Goal: Find specific page/section: Locate a particular part of the current website

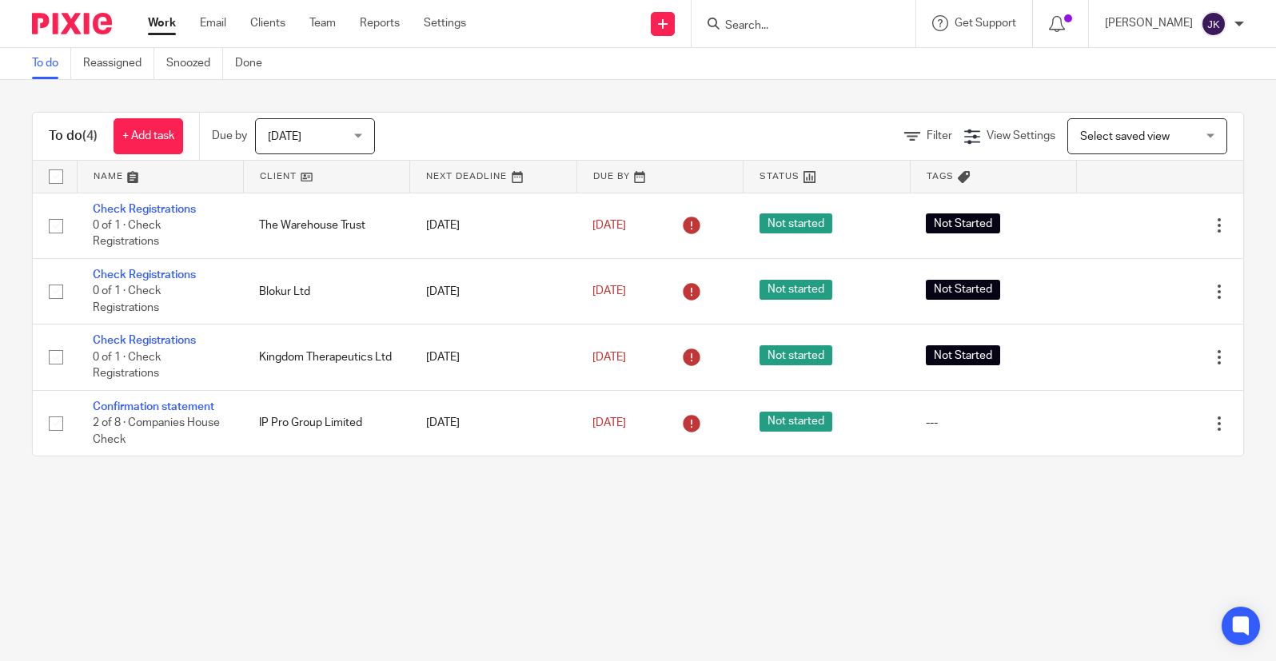
click at [357, 144] on div "Today Today" at bounding box center [315, 136] width 120 height 36
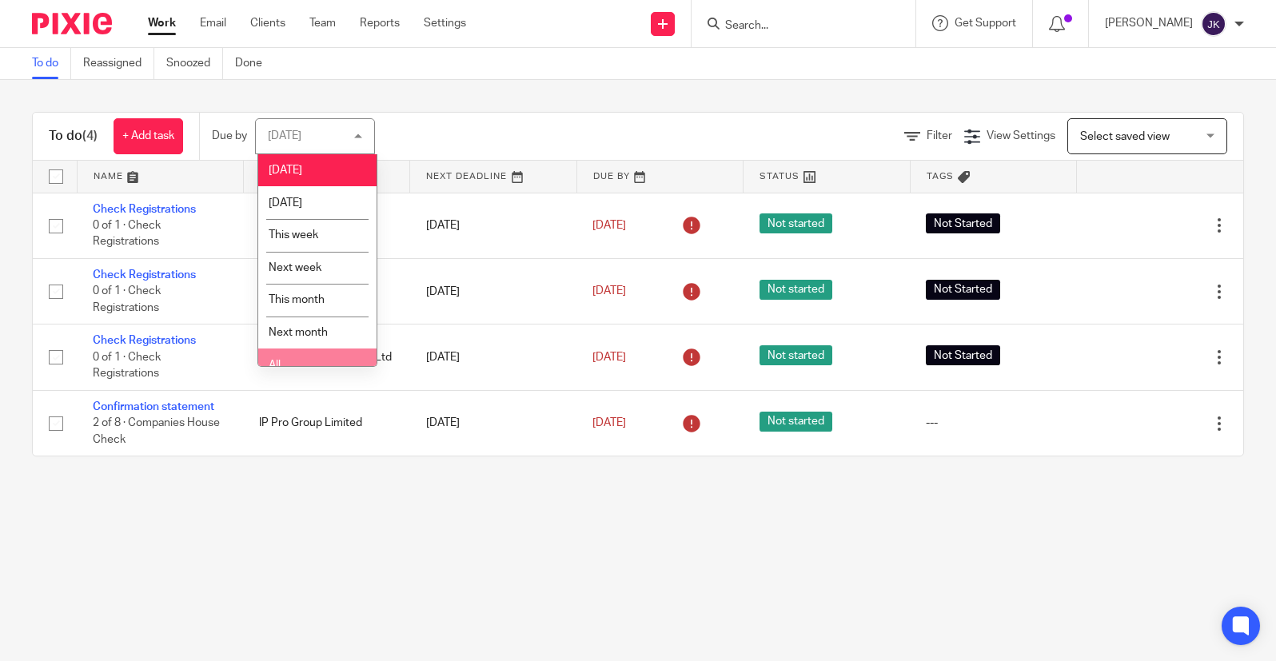
click at [316, 353] on li "All" at bounding box center [317, 365] width 118 height 33
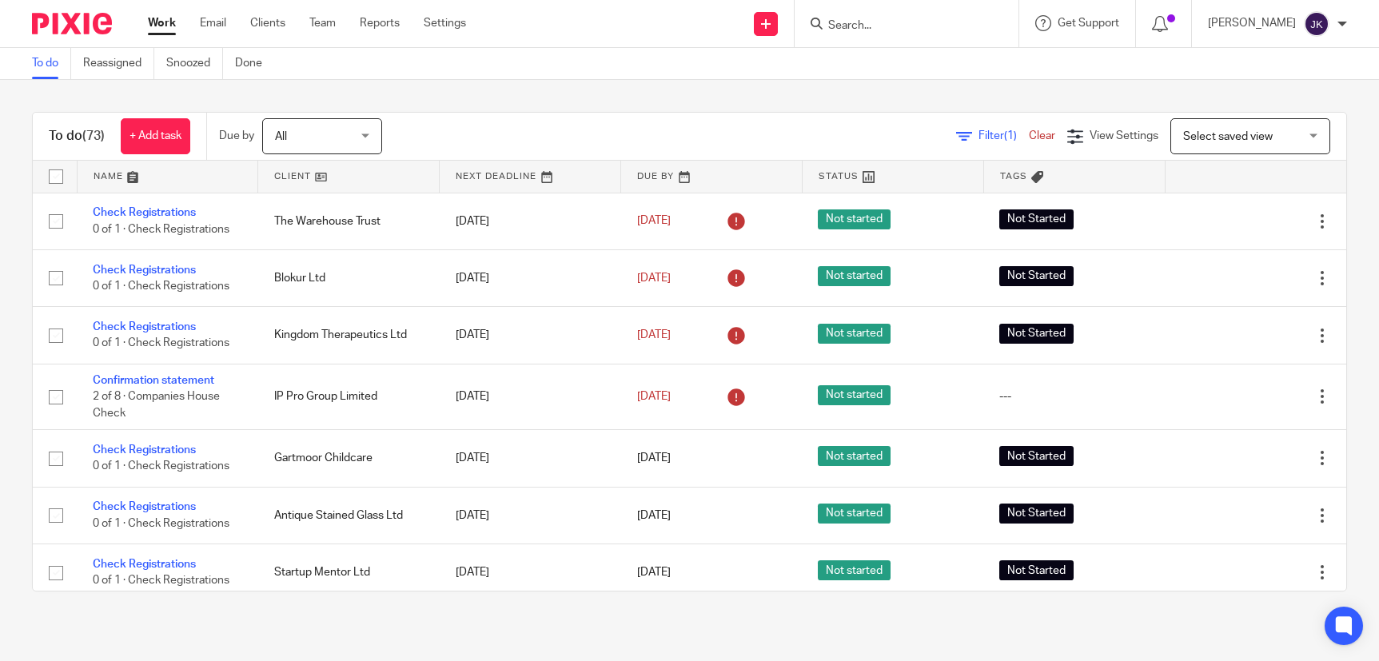
click at [839, 30] on input "Search" at bounding box center [899, 26] width 144 height 14
type input "142 white"
drag, startPoint x: 878, startPoint y: 23, endPoint x: 713, endPoint y: 37, distance: 165.2
click at [713, 37] on div "Send new email Create task Add client 142 white No results found. Try searching…" at bounding box center [934, 23] width 889 height 47
click at [263, 26] on link "Clients" at bounding box center [267, 23] width 35 height 16
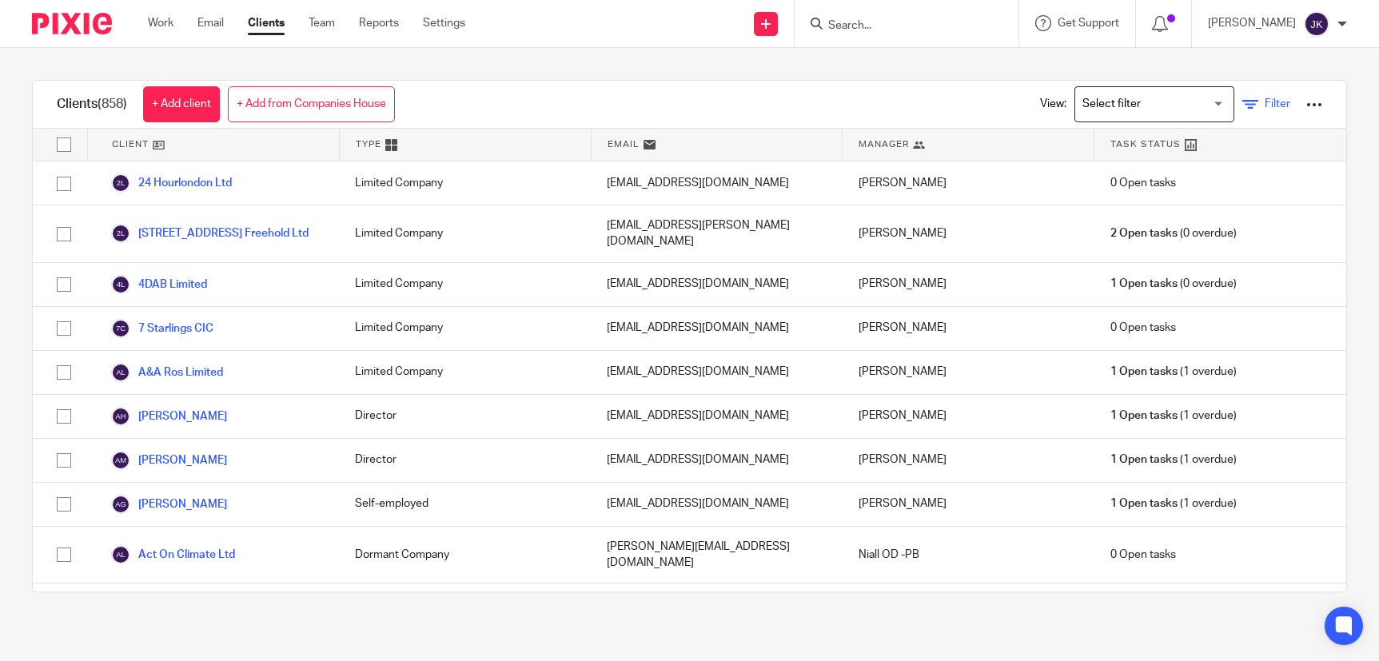
click at [1265, 110] on span "Filter" at bounding box center [1278, 103] width 26 height 11
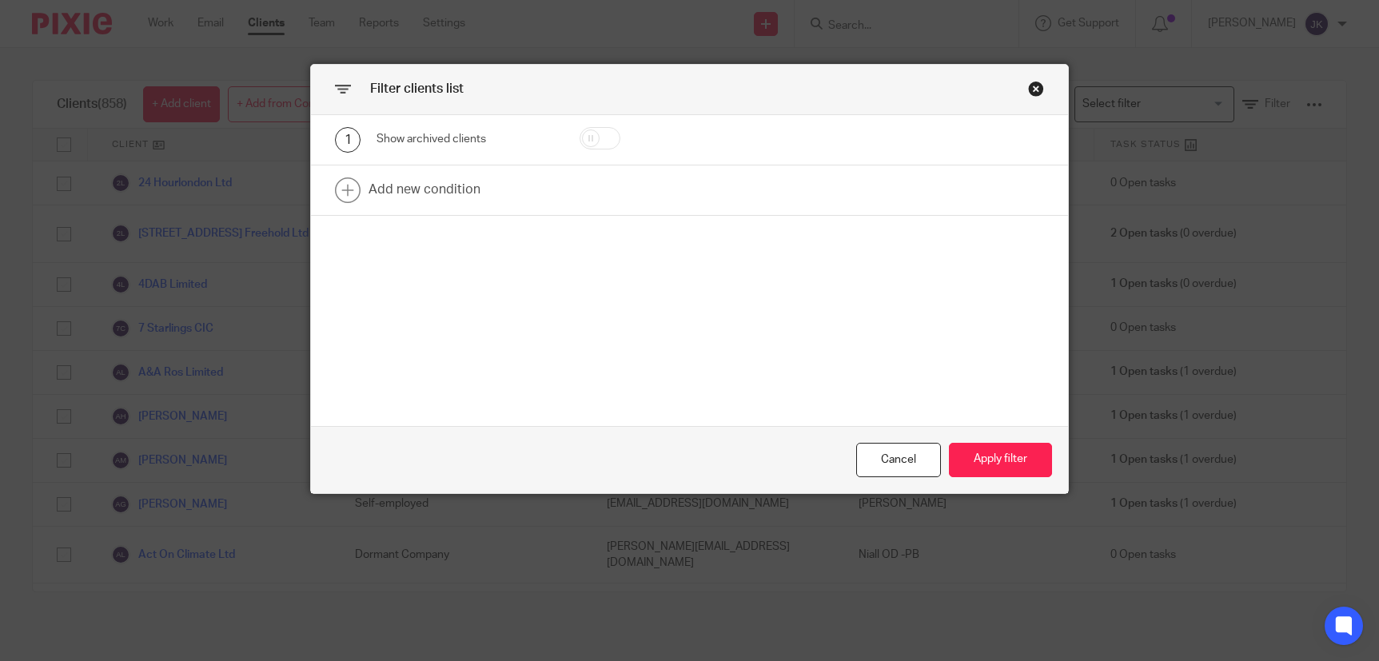
click at [607, 133] on input "checkbox" at bounding box center [600, 138] width 41 height 22
checkbox input "true"
click at [974, 467] on button "Apply filter" at bounding box center [1000, 460] width 103 height 34
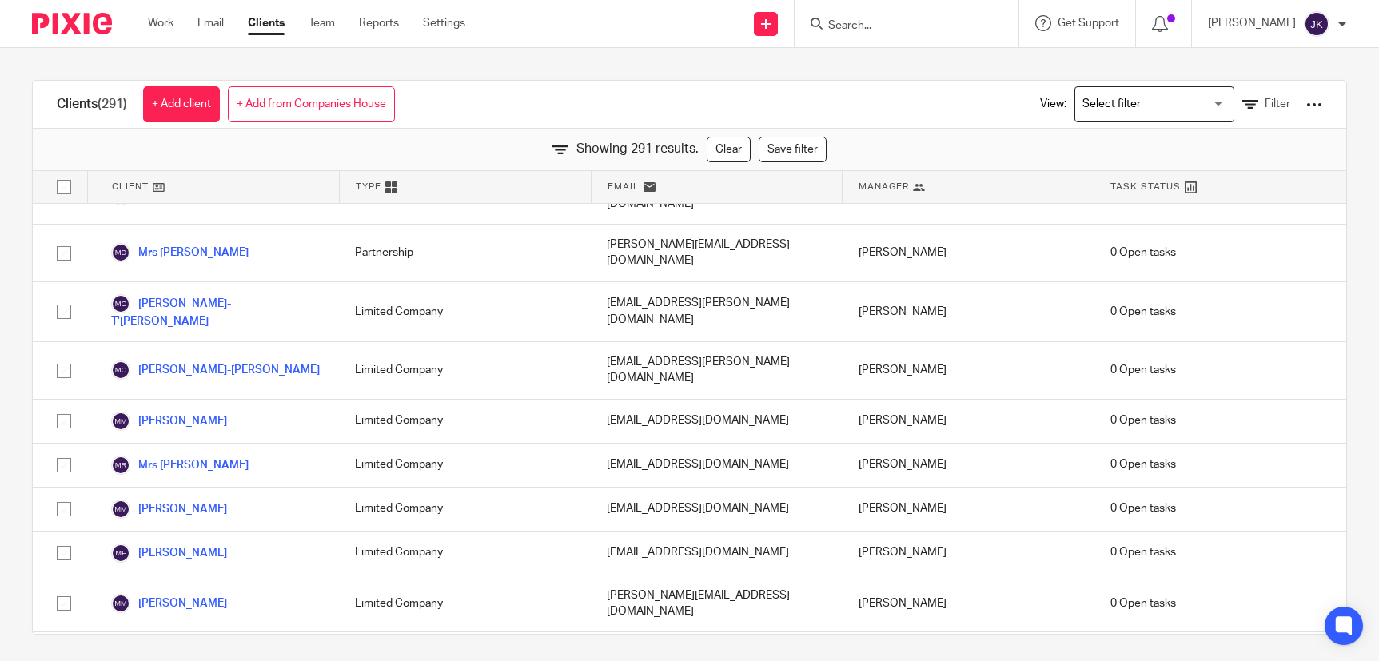
scroll to position [8680, 0]
click at [1242, 102] on icon at bounding box center [1250, 105] width 16 height 16
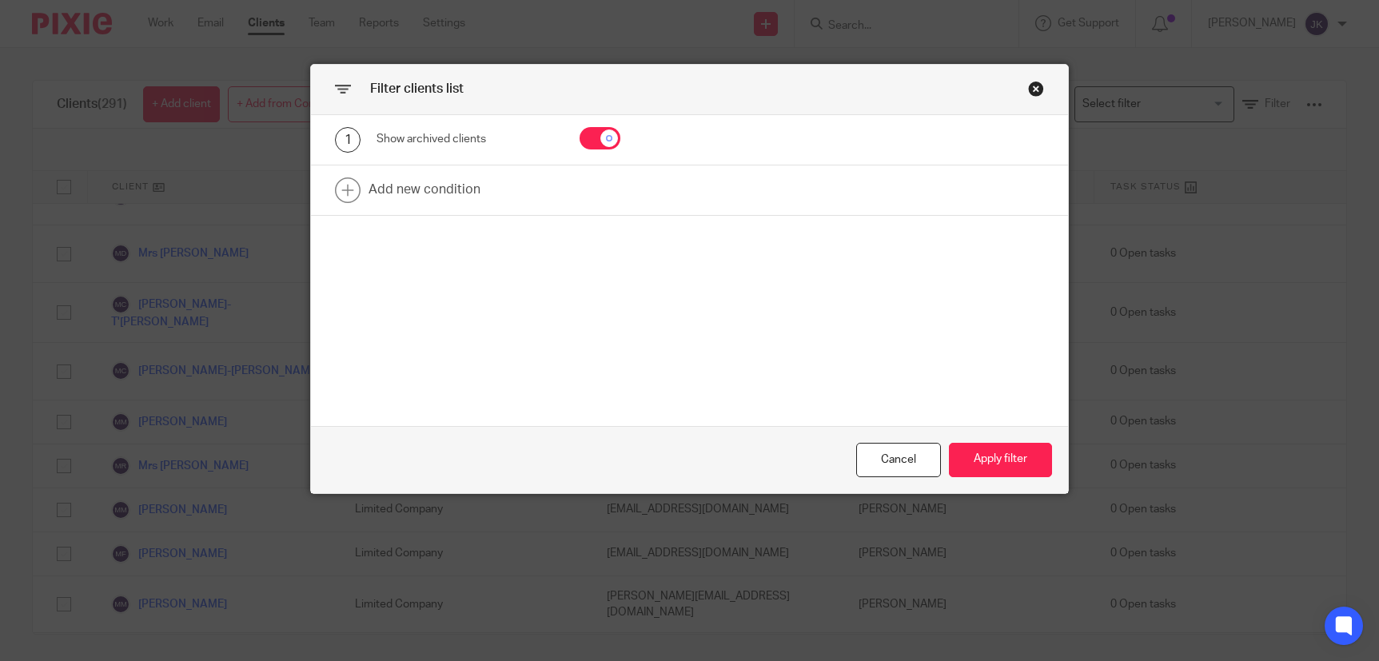
click at [1029, 85] on div "Close this dialog window" at bounding box center [1036, 89] width 16 height 16
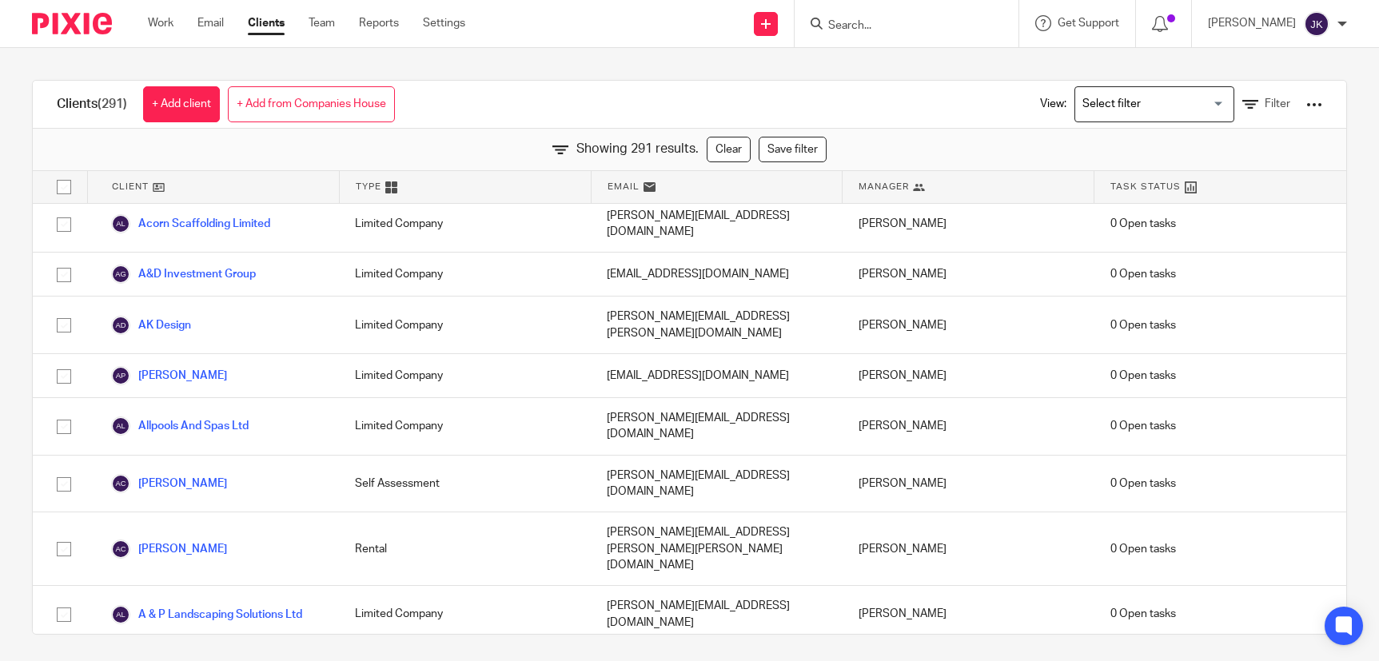
scroll to position [0, 0]
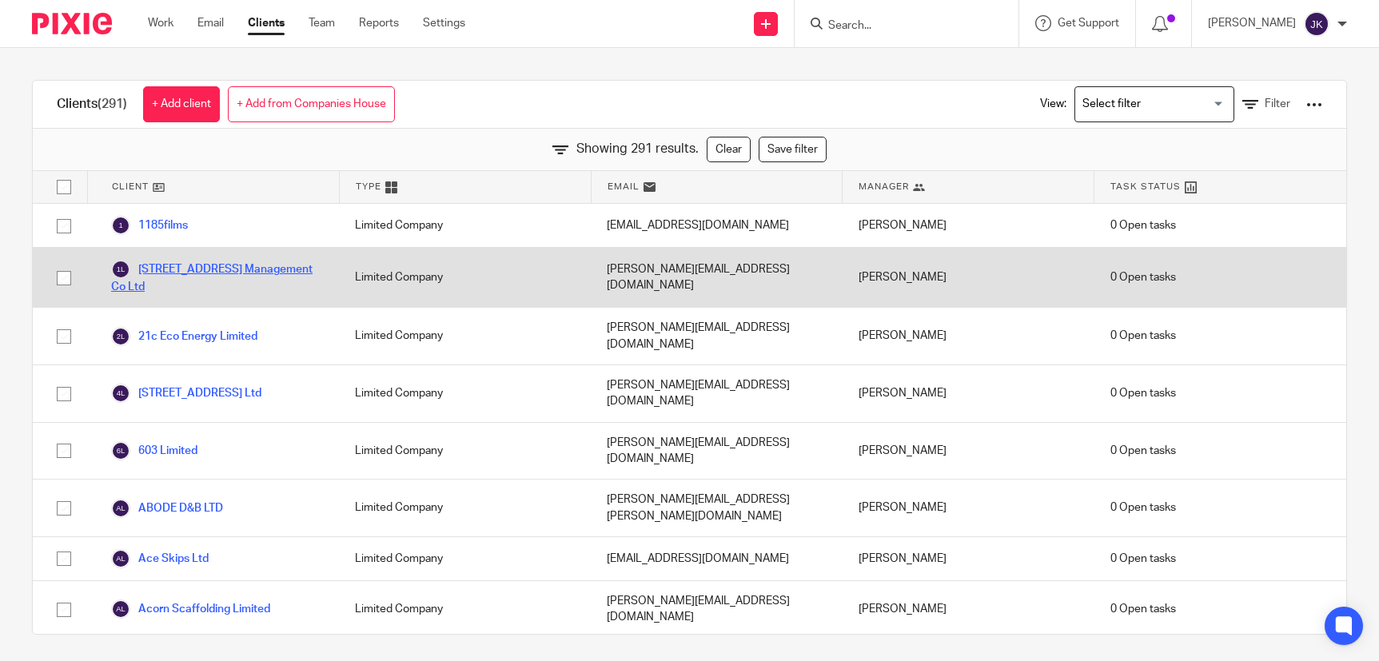
click at [229, 267] on link "142 Whitehorse Road Management Co Ltd" at bounding box center [217, 277] width 212 height 35
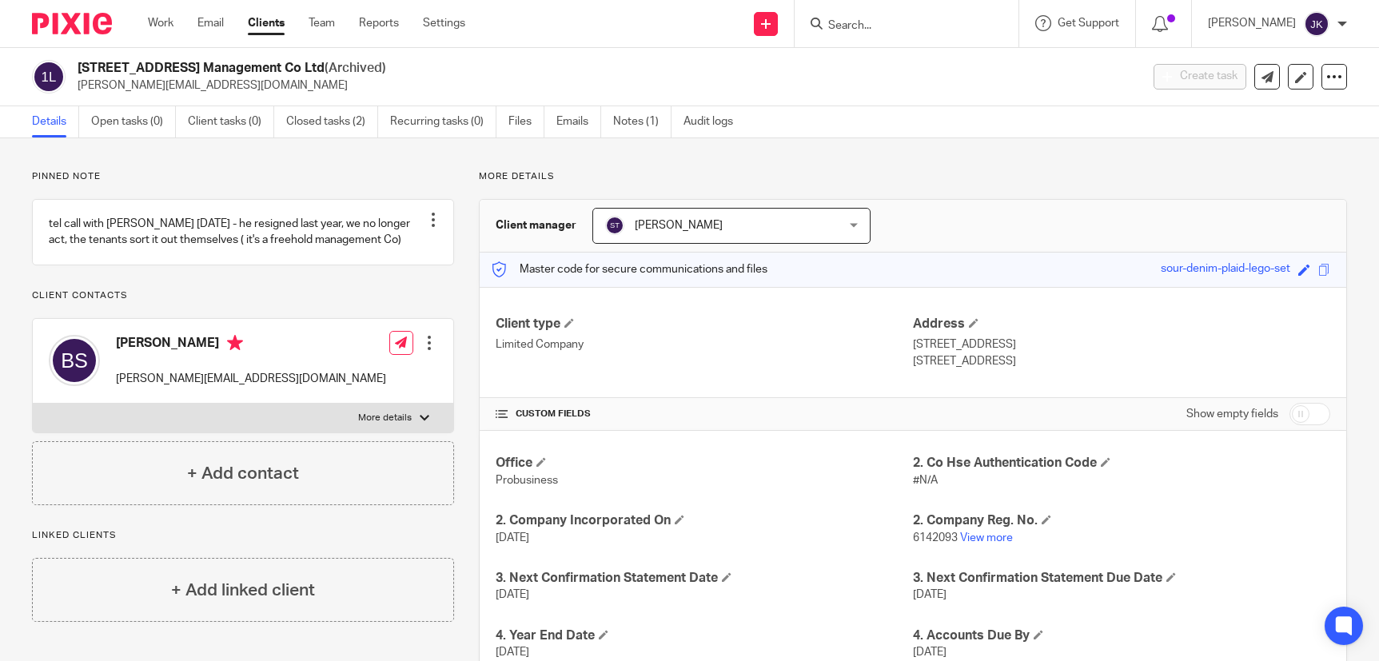
click at [830, 19] on input "Search" at bounding box center [899, 26] width 144 height 14
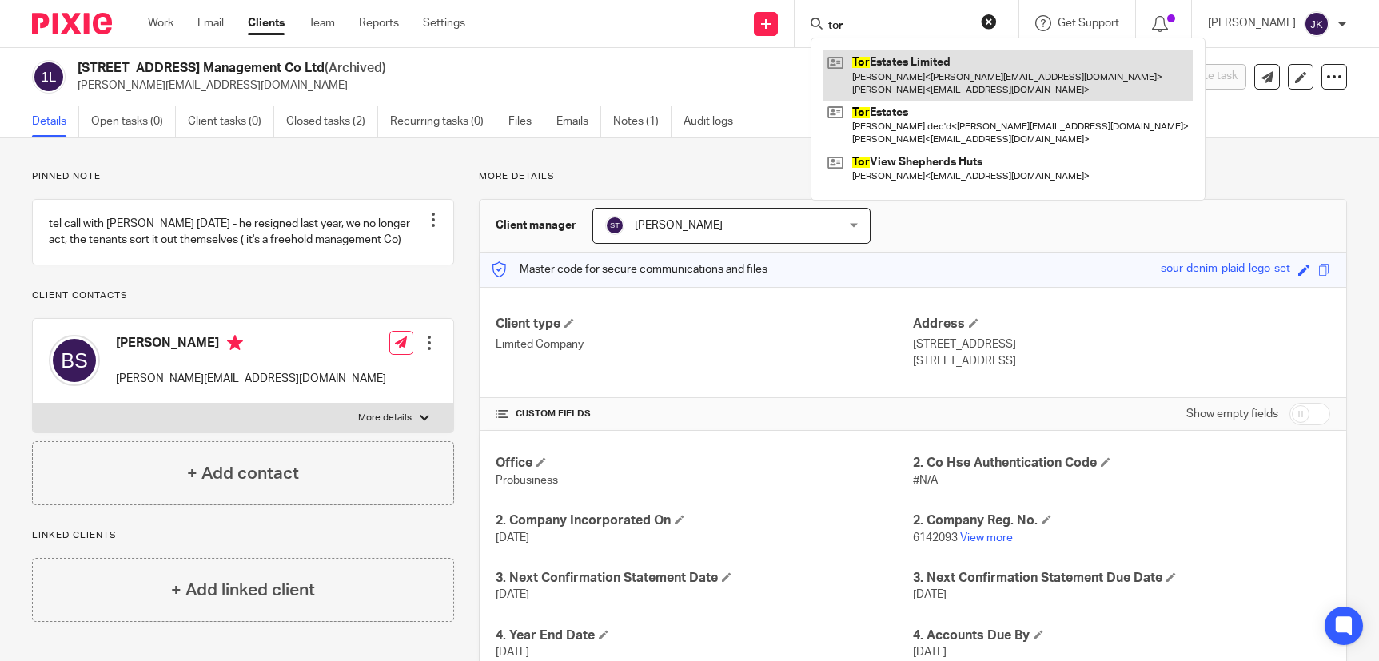
type input "tor"
click at [847, 60] on link at bounding box center [1007, 75] width 369 height 50
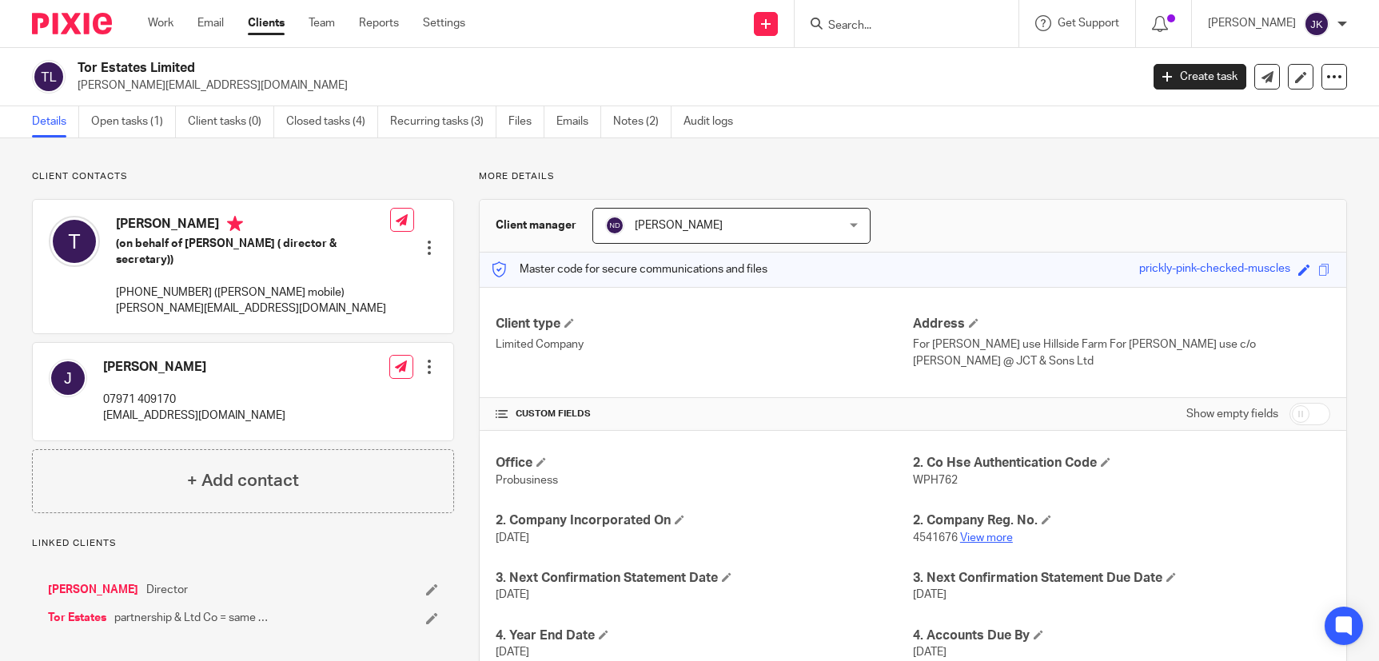
click at [994, 532] on link "View more" at bounding box center [986, 537] width 53 height 11
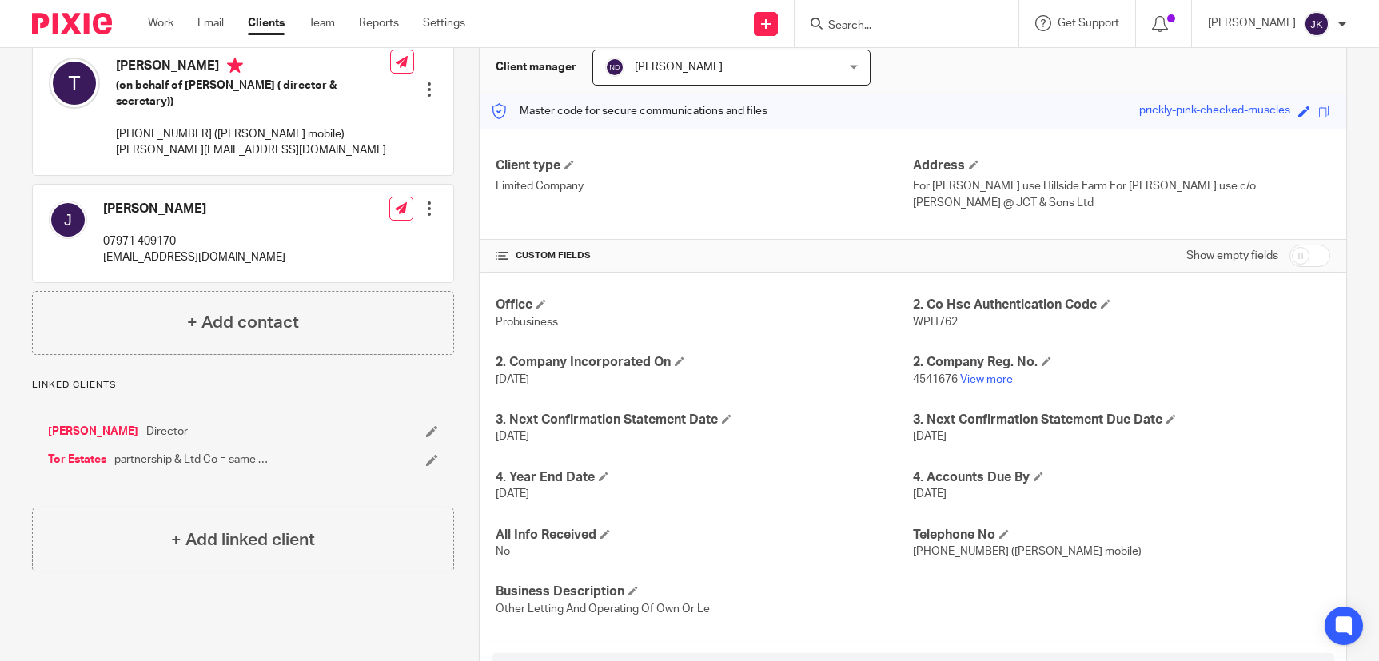
scroll to position [160, 0]
drag, startPoint x: 948, startPoint y: 361, endPoint x: 906, endPoint y: 361, distance: 41.6
click at [913, 372] on span "4541676" at bounding box center [935, 377] width 45 height 11
copy span "4541676"
drag, startPoint x: 960, startPoint y: 299, endPoint x: 910, endPoint y: 298, distance: 50.4
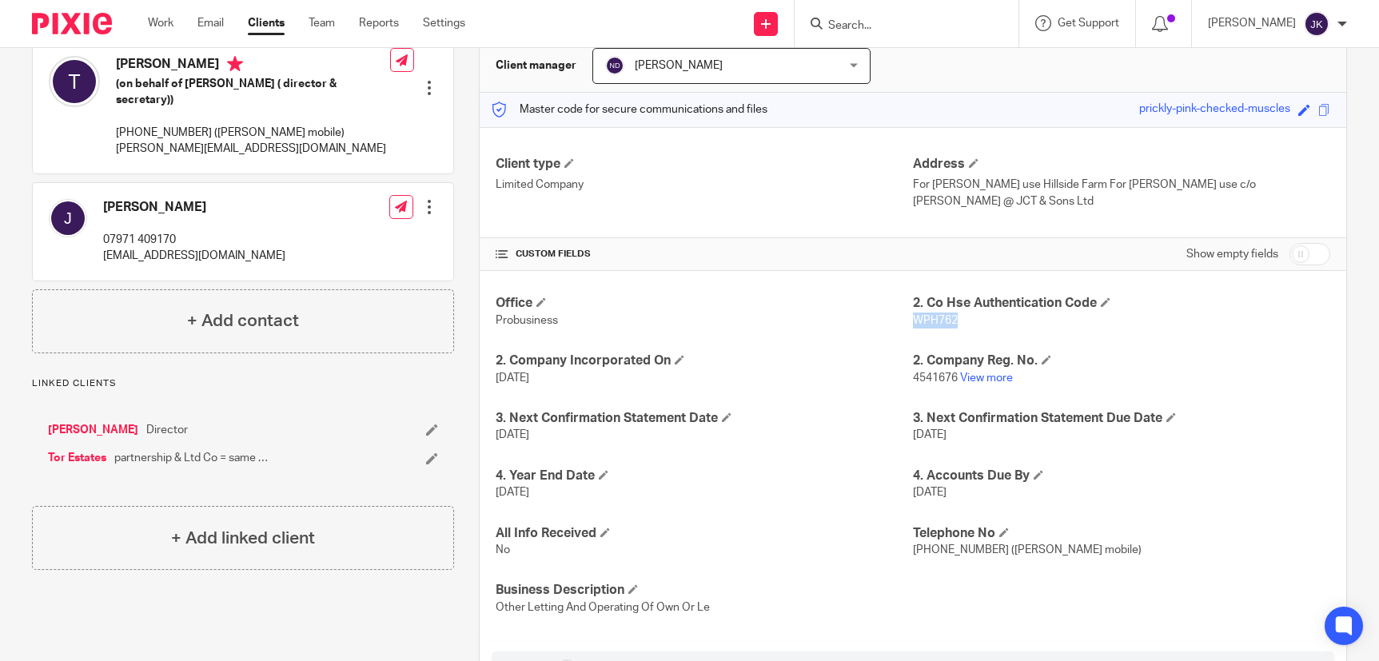
click at [913, 313] on p "WPH762" at bounding box center [1121, 321] width 417 height 16
copy span "WPH762"
